Goal: Navigation & Orientation: Find specific page/section

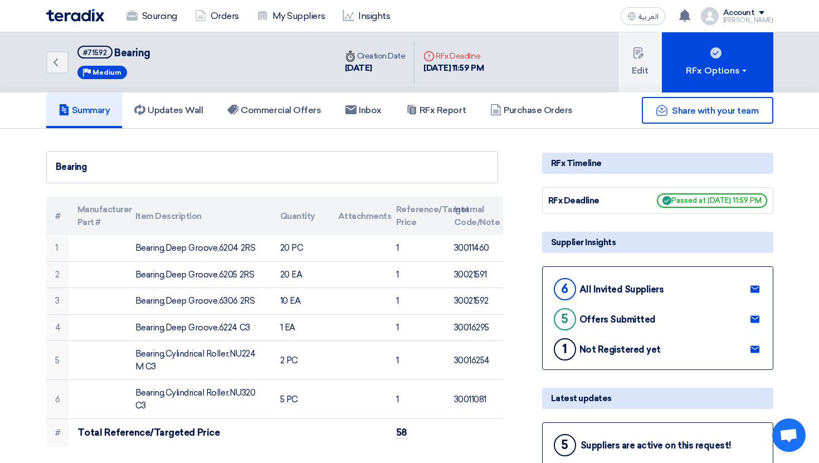
click at [96, 17] on img at bounding box center [75, 15] width 58 height 13
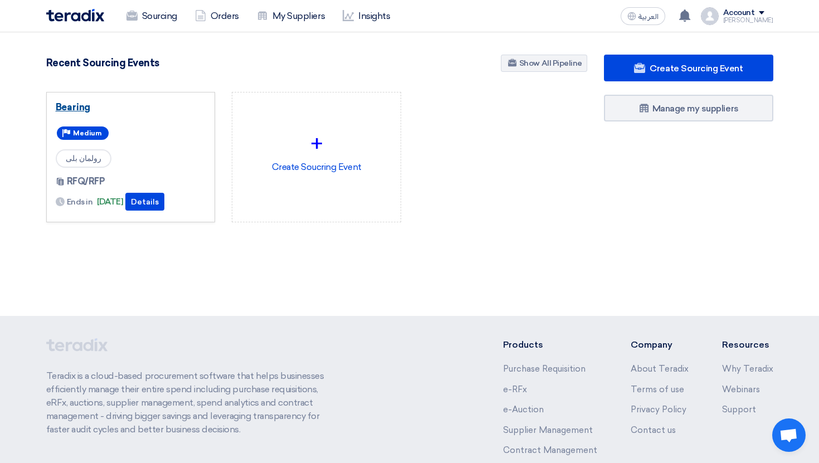
click at [80, 109] on link "Bearing" at bounding box center [131, 106] width 150 height 11
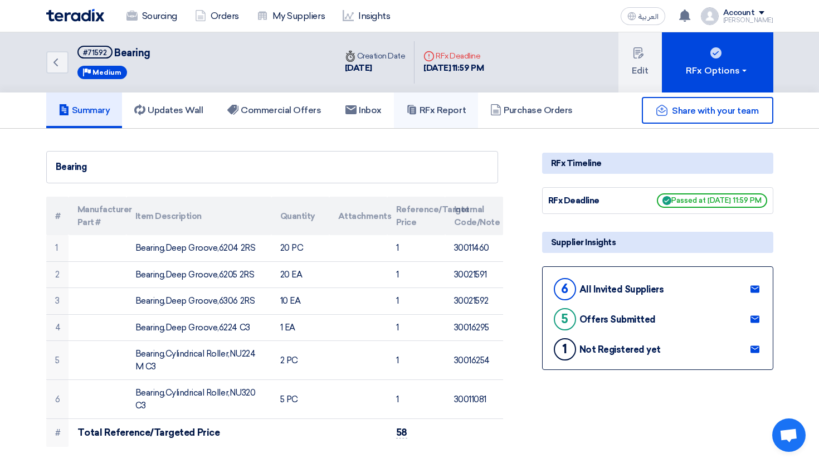
click at [449, 104] on link "RFx Report" at bounding box center [436, 110] width 84 height 36
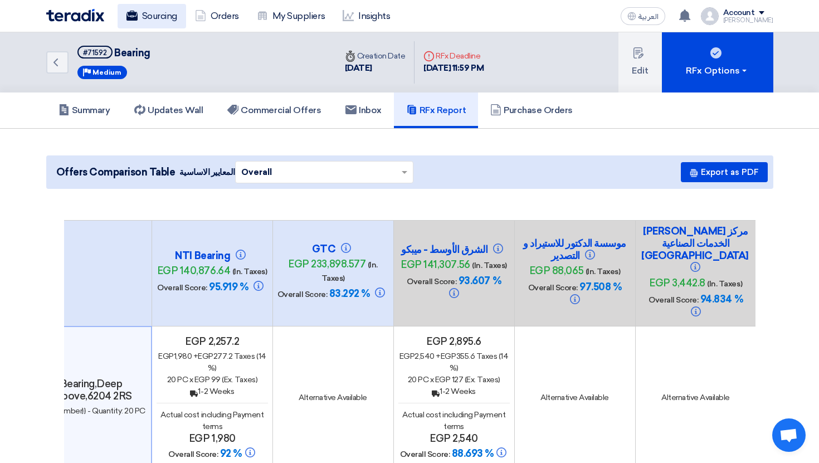
click at [137, 25] on link "Sourcing" at bounding box center [152, 16] width 69 height 25
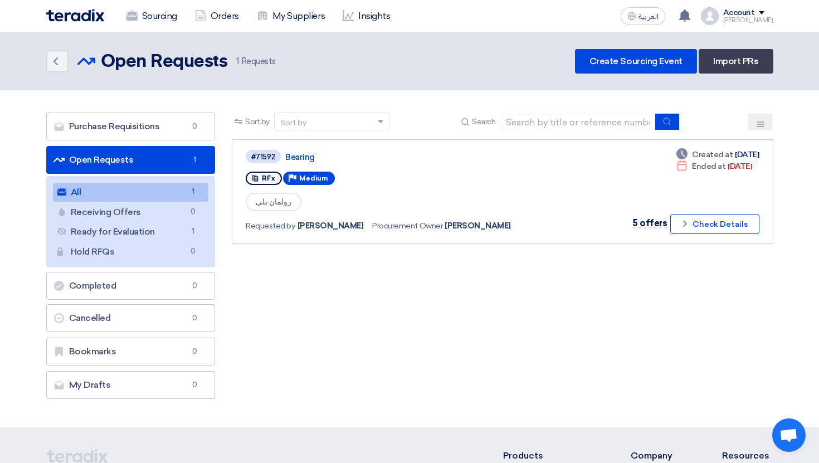
click at [79, 13] on img at bounding box center [75, 15] width 58 height 13
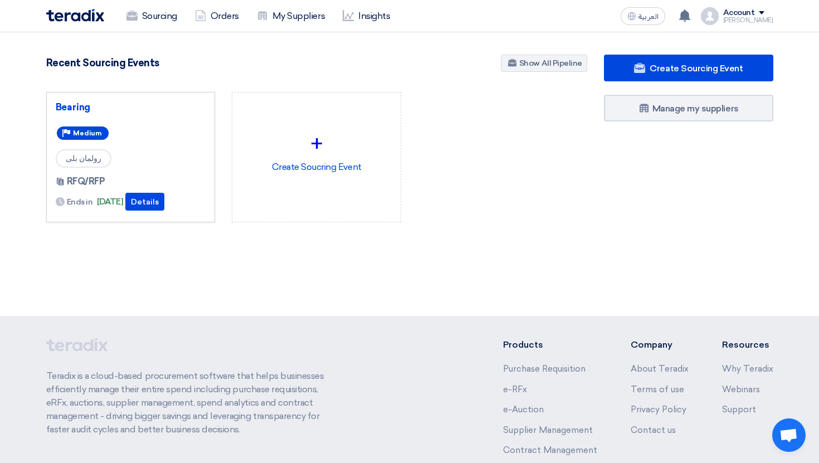
click at [87, 23] on div "Sourcing Orders My Suppliers Insights" at bounding box center [264, 16] width 436 height 25
click at [87, 14] on img at bounding box center [75, 15] width 58 height 13
click at [100, 16] on img at bounding box center [75, 15] width 58 height 13
